Goal: Task Accomplishment & Management: Use online tool/utility

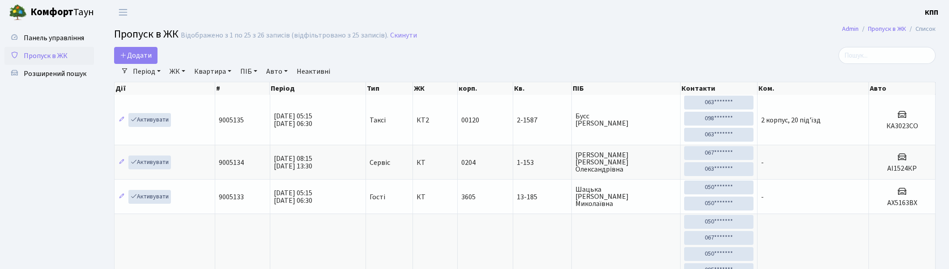
select select "25"
click at [532, 32] on h2 "Пропуск в ЖК Відображено з 1 по 25 з 26 записів (відфільтровано з 25 записів). …" at bounding box center [524, 35] width 821 height 15
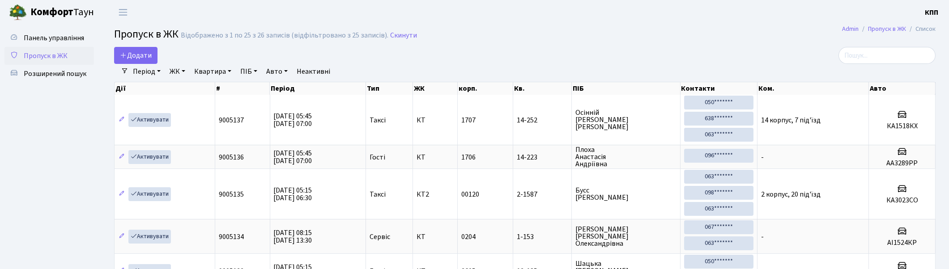
click at [911, 54] on input "search" at bounding box center [886, 55] width 97 height 17
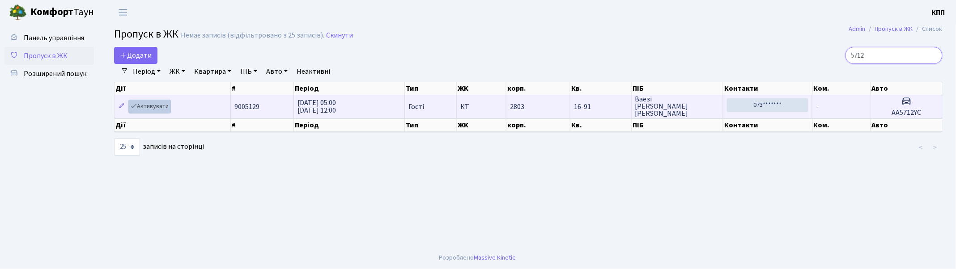
type input "5712"
click at [150, 105] on link "Активувати" at bounding box center [149, 107] width 43 height 14
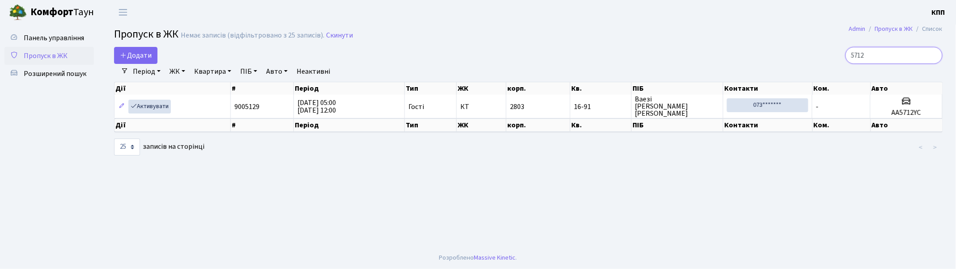
click at [932, 55] on input "5712" at bounding box center [894, 55] width 97 height 17
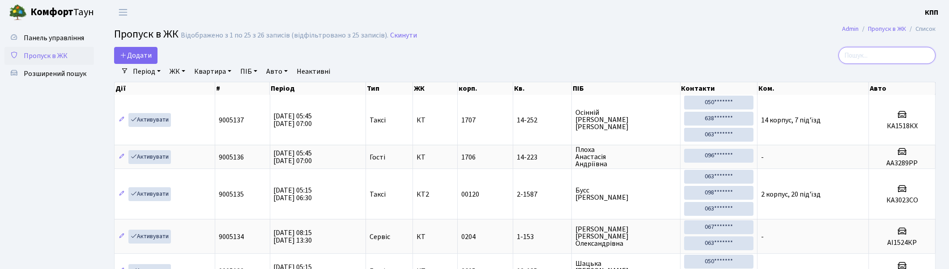
click at [892, 55] on input "search" at bounding box center [886, 55] width 97 height 17
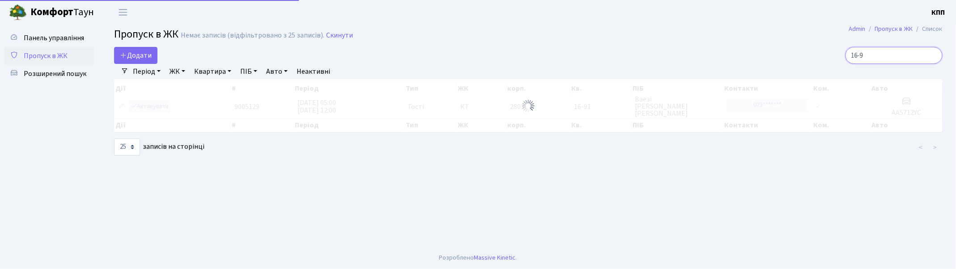
type input "16-91"
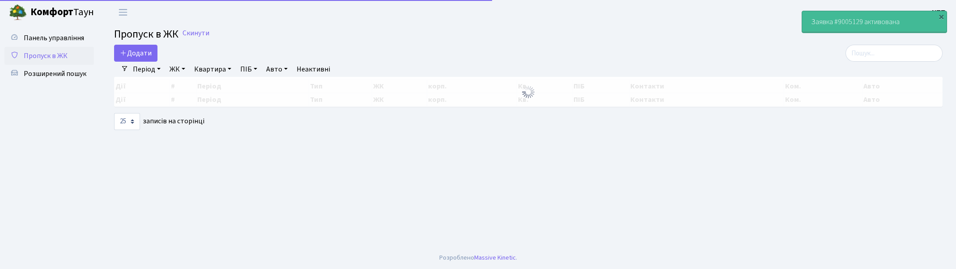
select select "25"
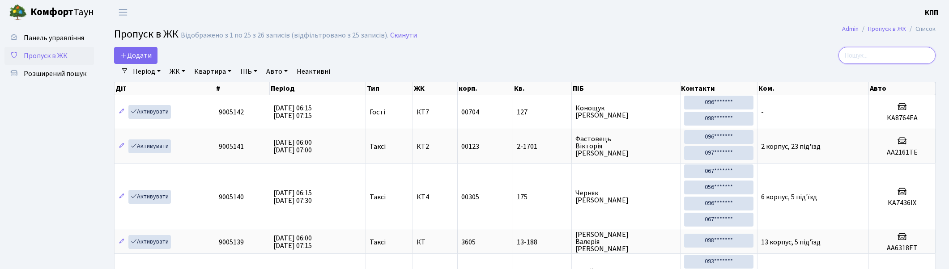
click at [918, 54] on input "search" at bounding box center [886, 55] width 97 height 17
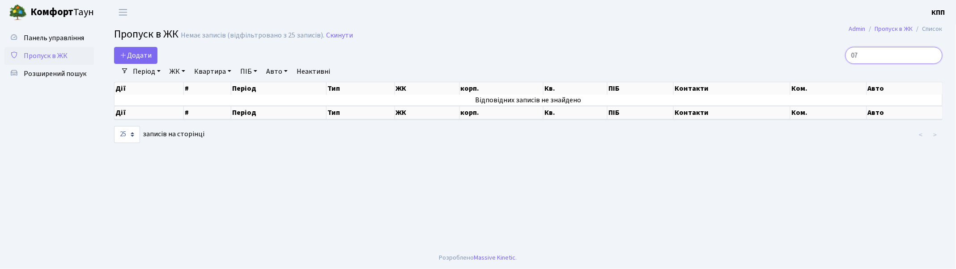
type input "0"
